Goal: Information Seeking & Learning: Learn about a topic

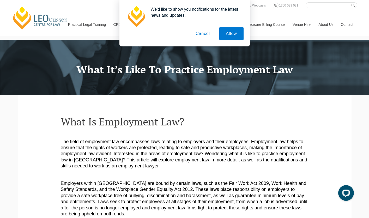
click at [203, 33] on button "Cancel" at bounding box center [202, 33] width 27 height 13
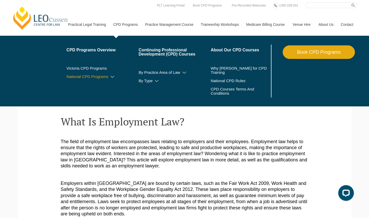
click at [110, 77] on icon at bounding box center [112, 77] width 5 height 4
click at [157, 72] on link "By Practice Area of Law" at bounding box center [174, 72] width 72 height 4
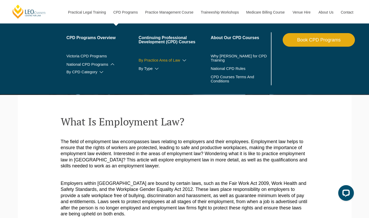
scroll to position [2, 0]
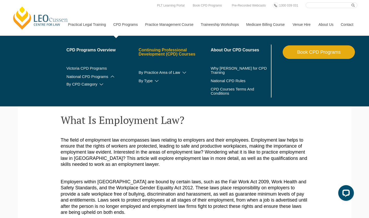
click at [162, 53] on link "Continuing Professional Development (CPD) Courses" at bounding box center [174, 52] width 72 height 8
